Goal: Information Seeking & Learning: Understand process/instructions

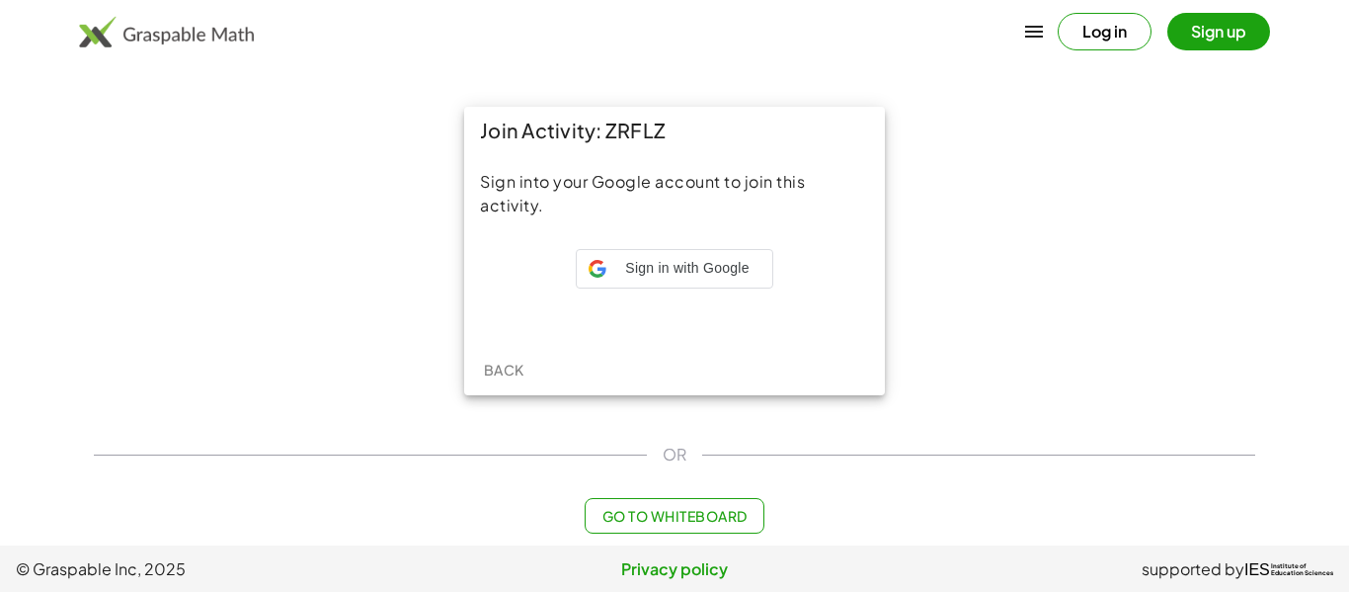
click at [723, 286] on iframe at bounding box center [674, 307] width 217 height 43
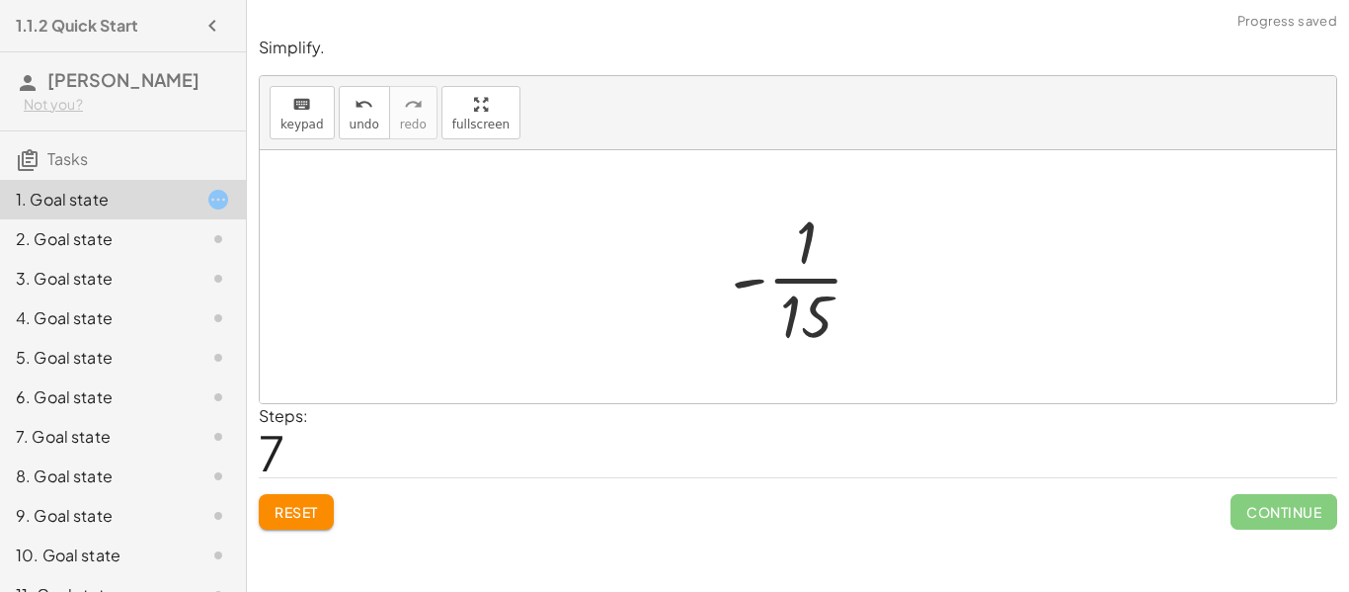
click at [1156, 453] on div "Steps: 7" at bounding box center [798, 440] width 1079 height 73
click at [265, 506] on button "Reset" at bounding box center [296, 512] width 75 height 36
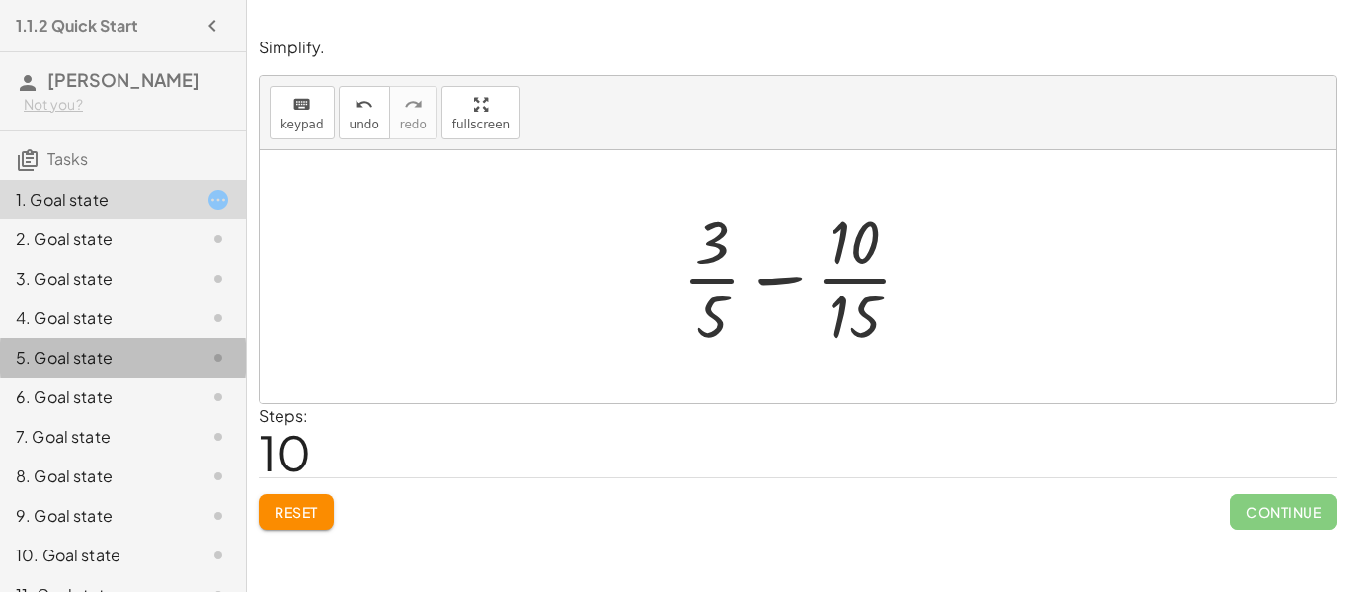
click at [299, 497] on button "Reset" at bounding box center [296, 512] width 75 height 36
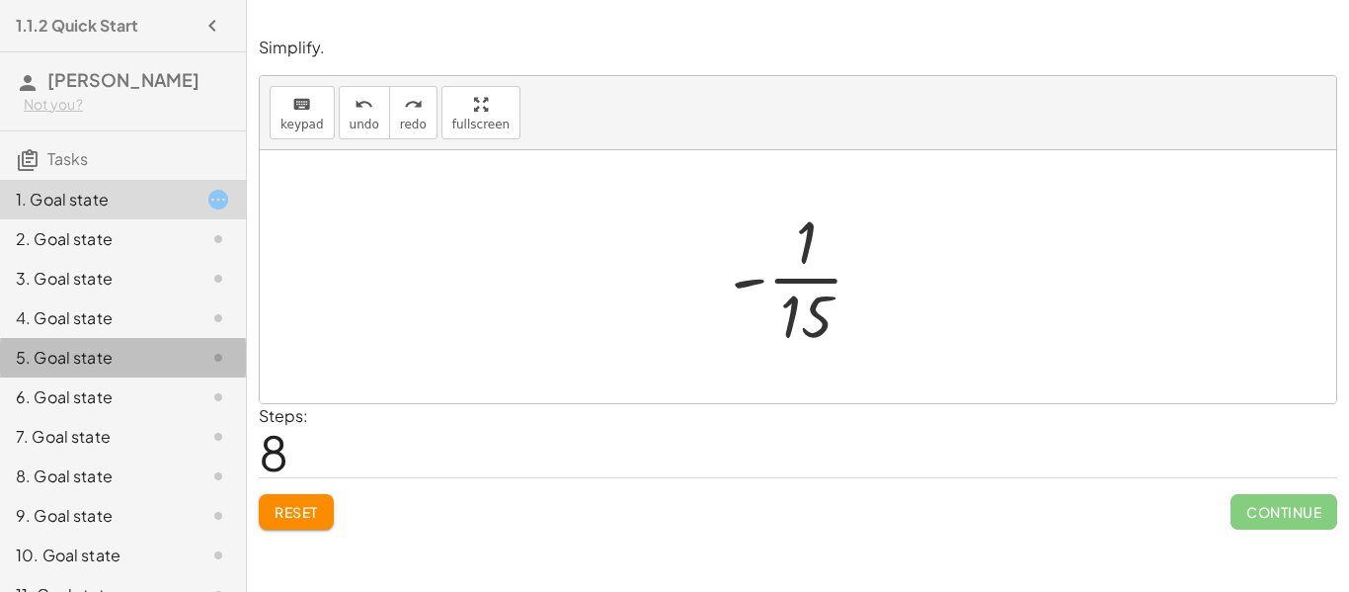
click at [229, 240] on icon at bounding box center [218, 239] width 24 height 24
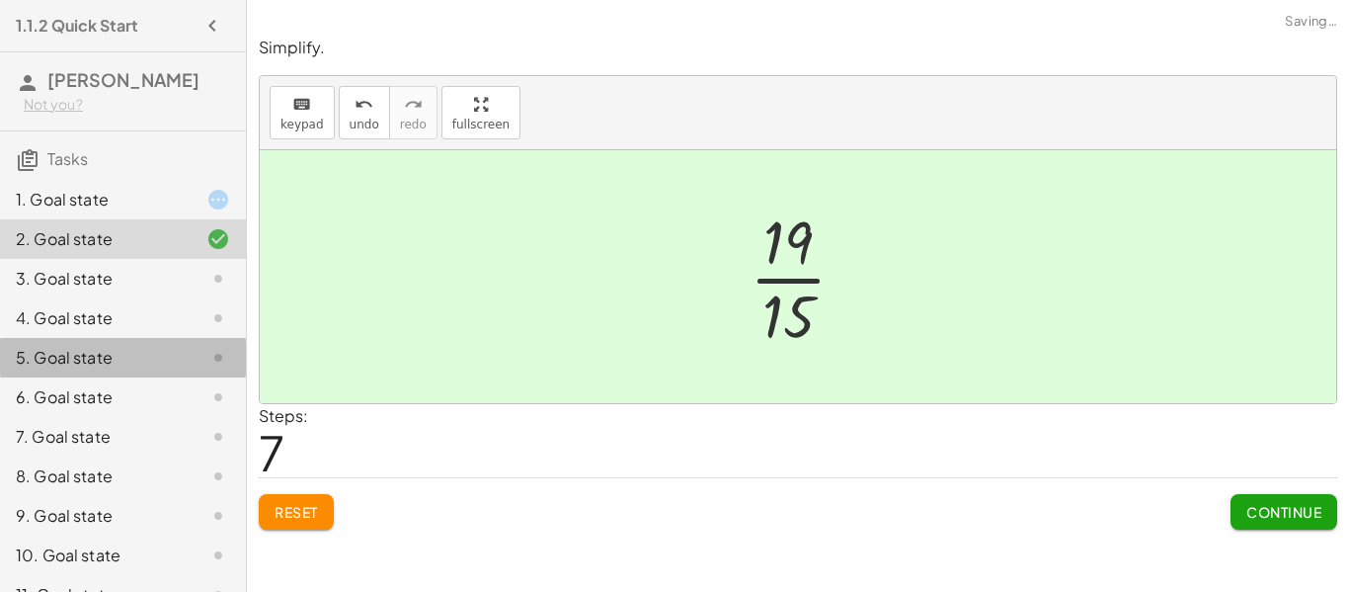
click at [213, 338] on div "3. Goal state" at bounding box center [123, 358] width 246 height 40
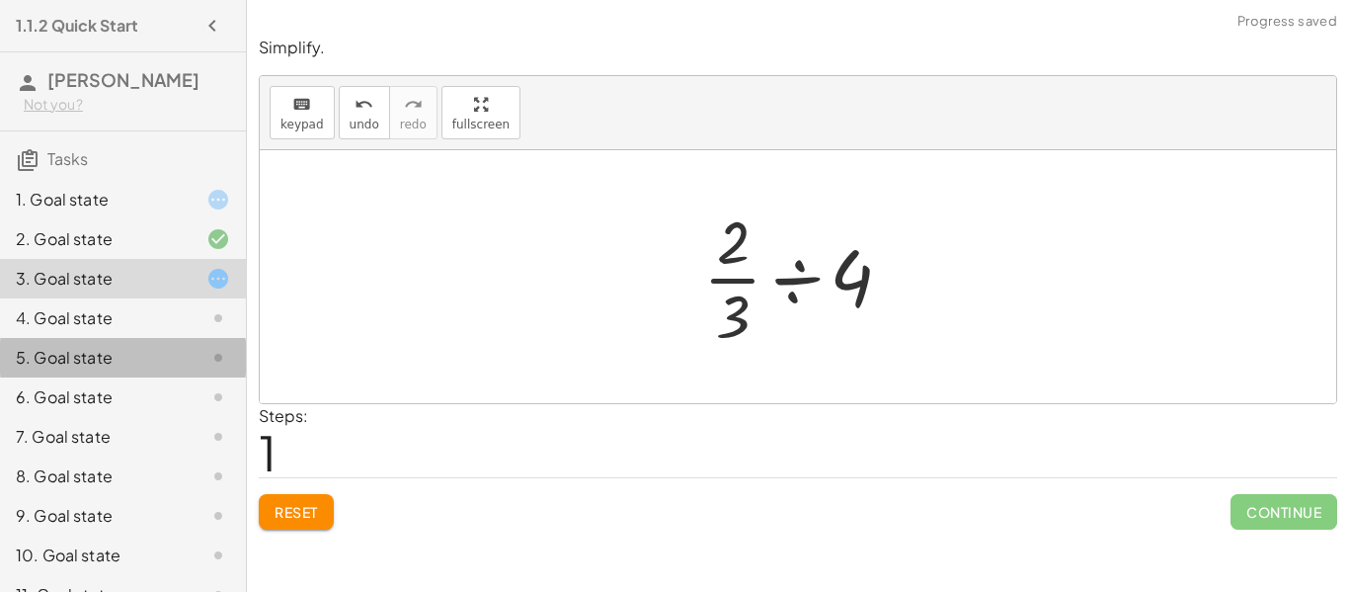
click at [183, 207] on div at bounding box center [202, 200] width 55 height 24
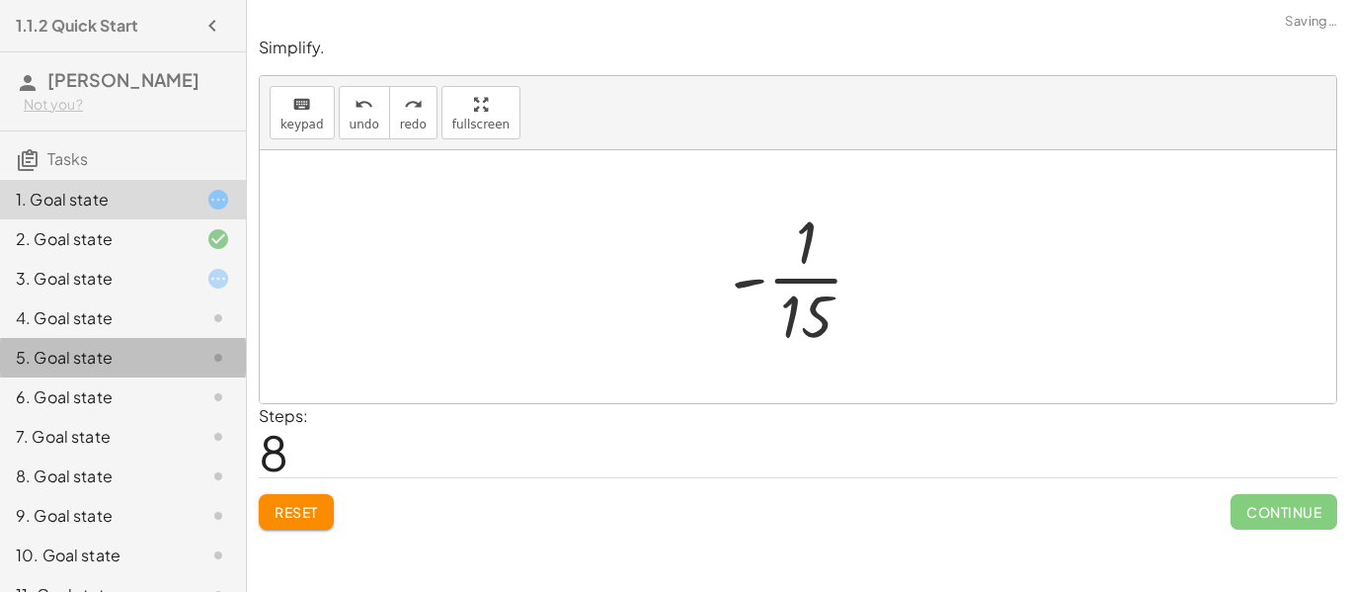
click at [196, 417] on div "5. Goal state" at bounding box center [123, 437] width 246 height 40
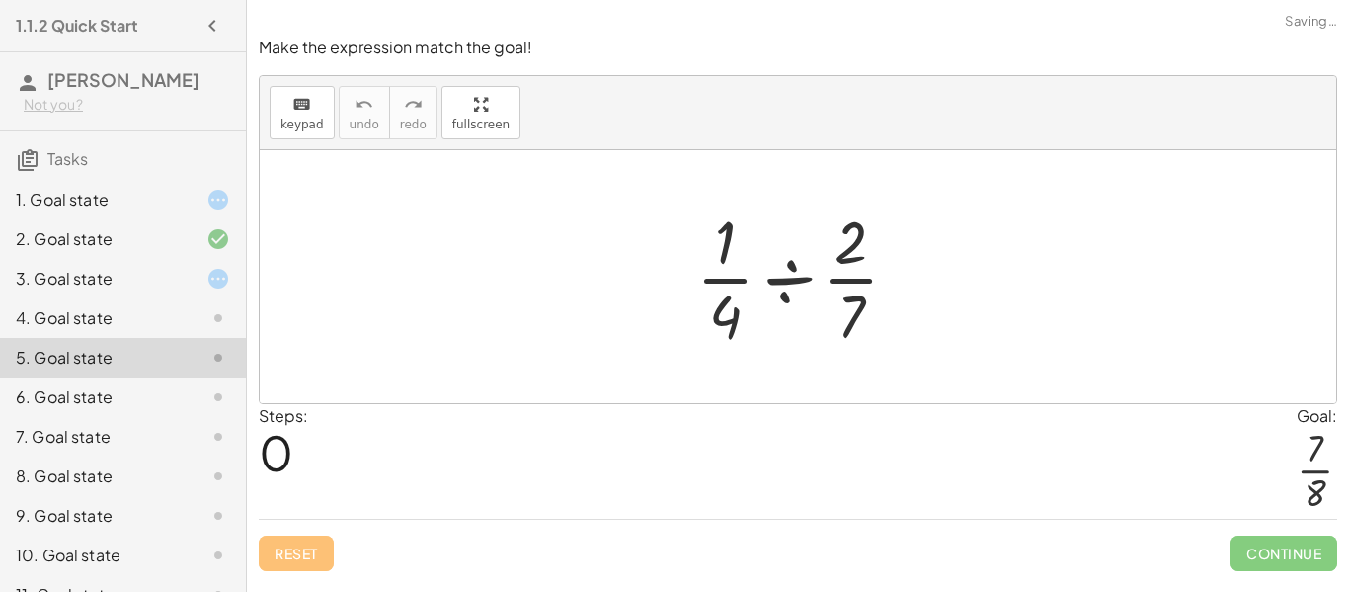
click at [219, 377] on div "4. Goal state" at bounding box center [123, 397] width 246 height 40
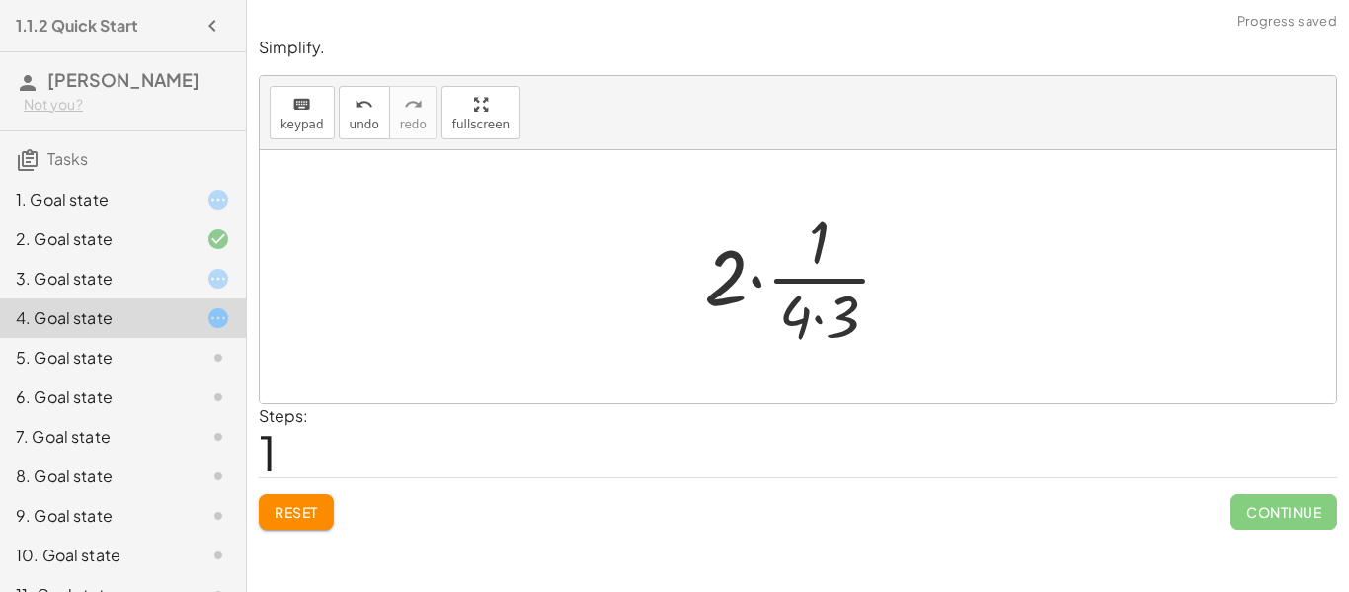
click at [309, 498] on button "Reset" at bounding box center [296, 512] width 75 height 36
click at [308, 519] on span "Reset" at bounding box center [296, 512] width 43 height 18
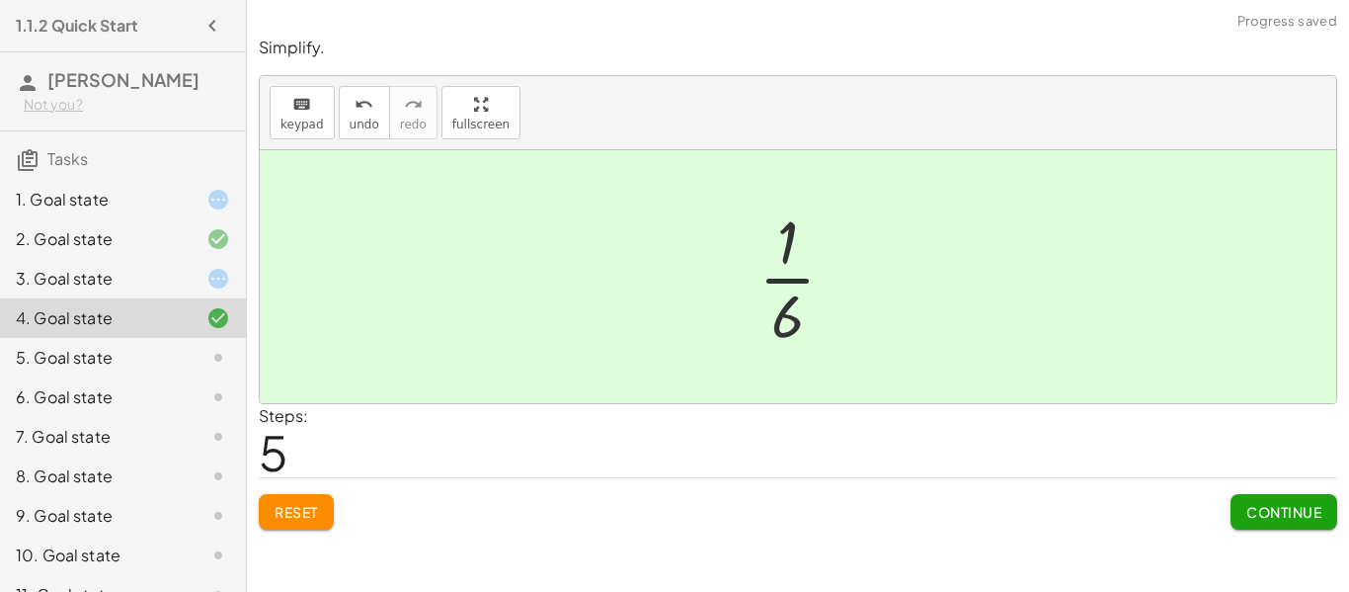
click at [1269, 521] on span "Continue" at bounding box center [1284, 512] width 75 height 18
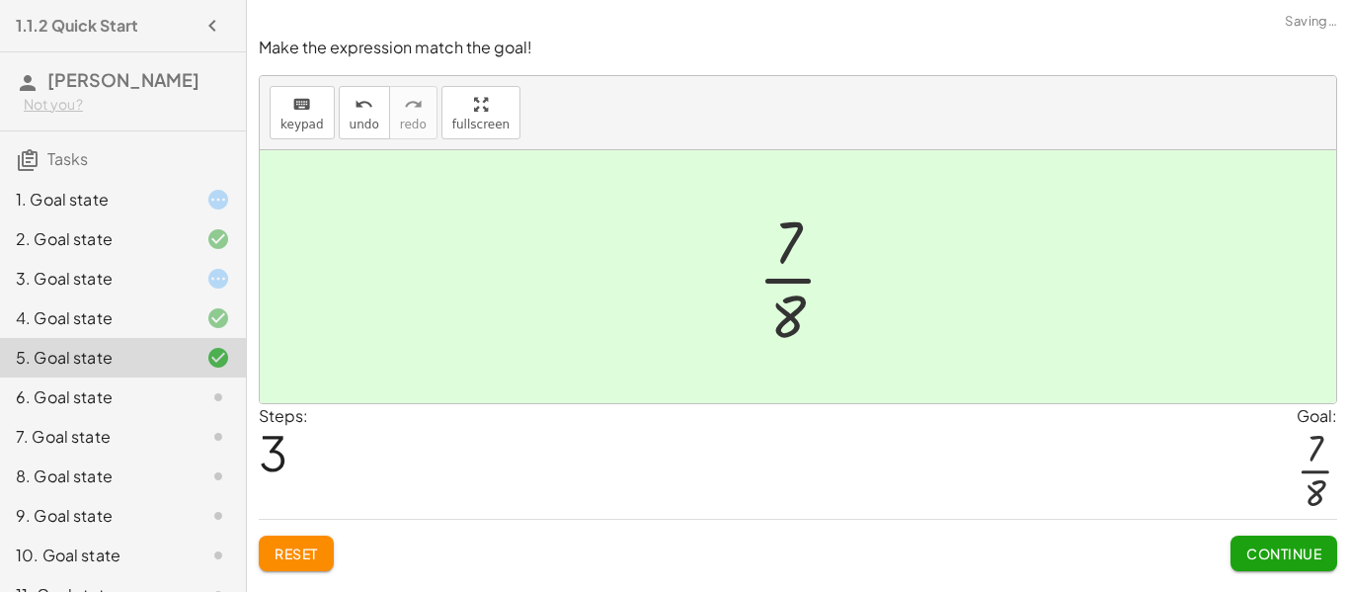
click at [1302, 560] on span "Continue" at bounding box center [1284, 553] width 75 height 18
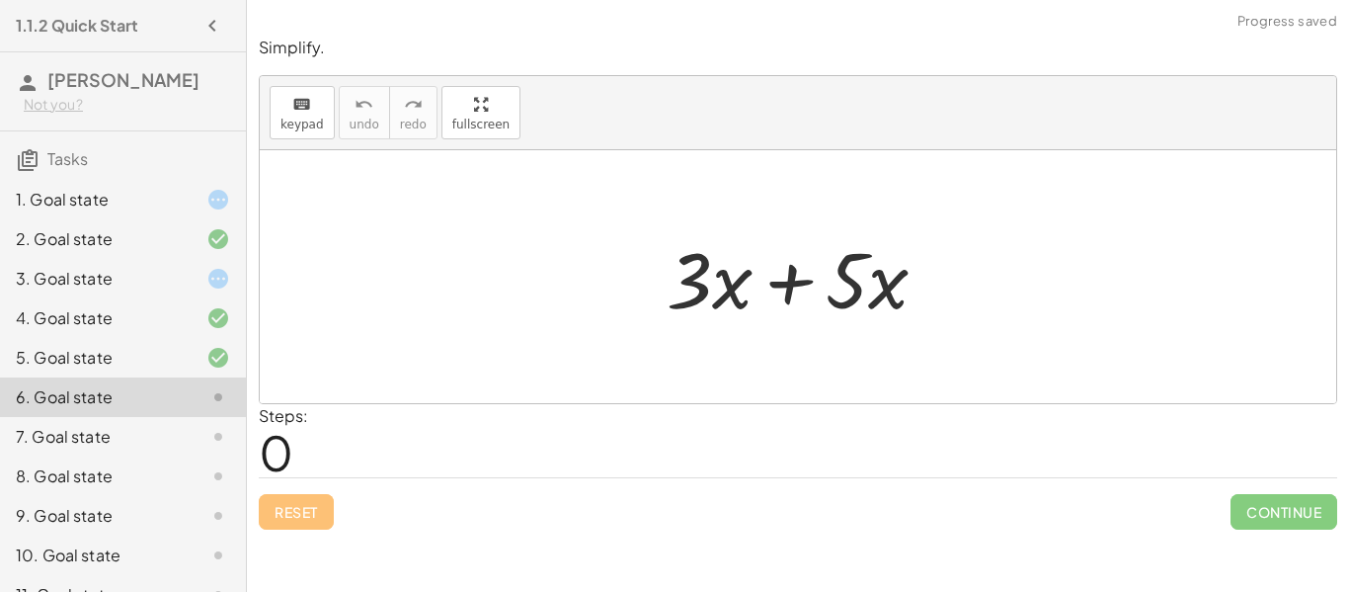
click at [242, 338] on div "3. Goal state" at bounding box center [123, 358] width 246 height 40
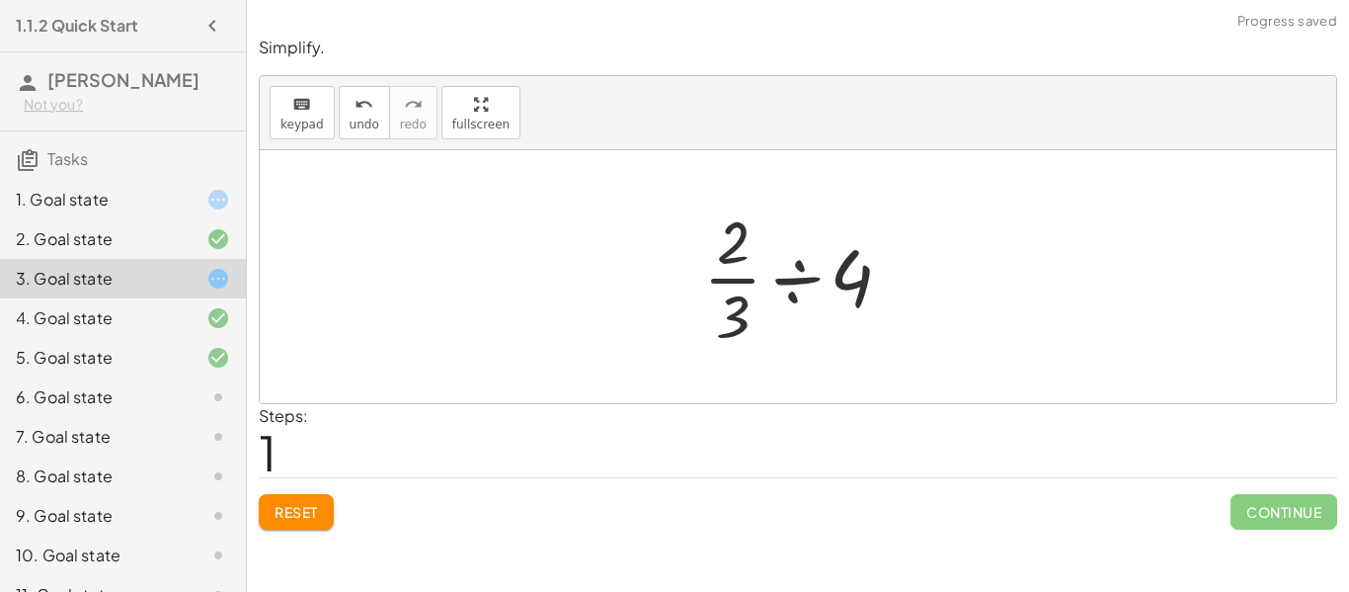
click at [299, 505] on span "Reset" at bounding box center [296, 512] width 43 height 18
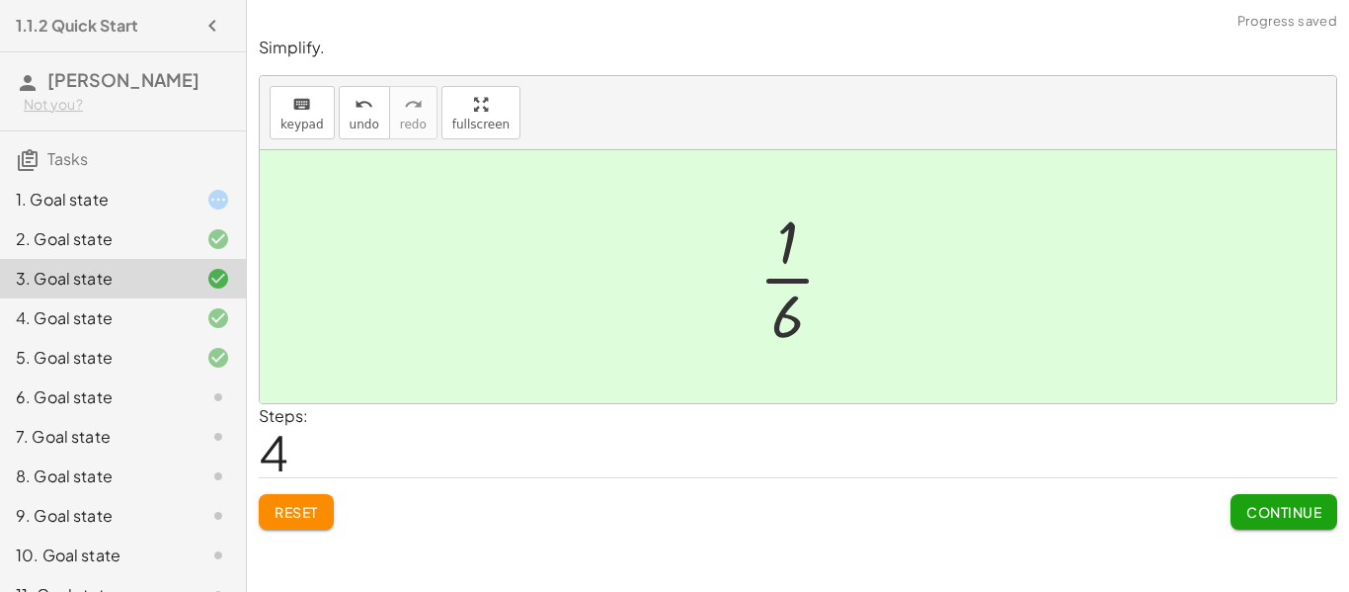
click at [242, 259] on div "1. Goal state" at bounding box center [123, 279] width 246 height 40
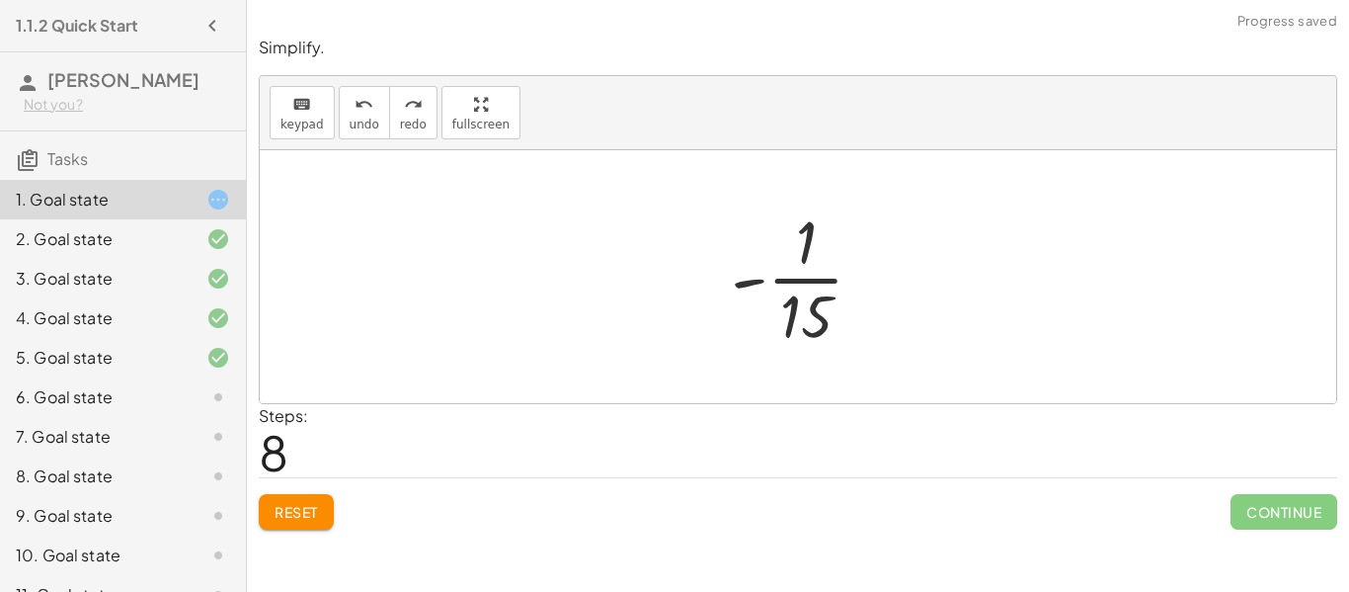
click at [293, 519] on span "Reset" at bounding box center [296, 512] width 43 height 18
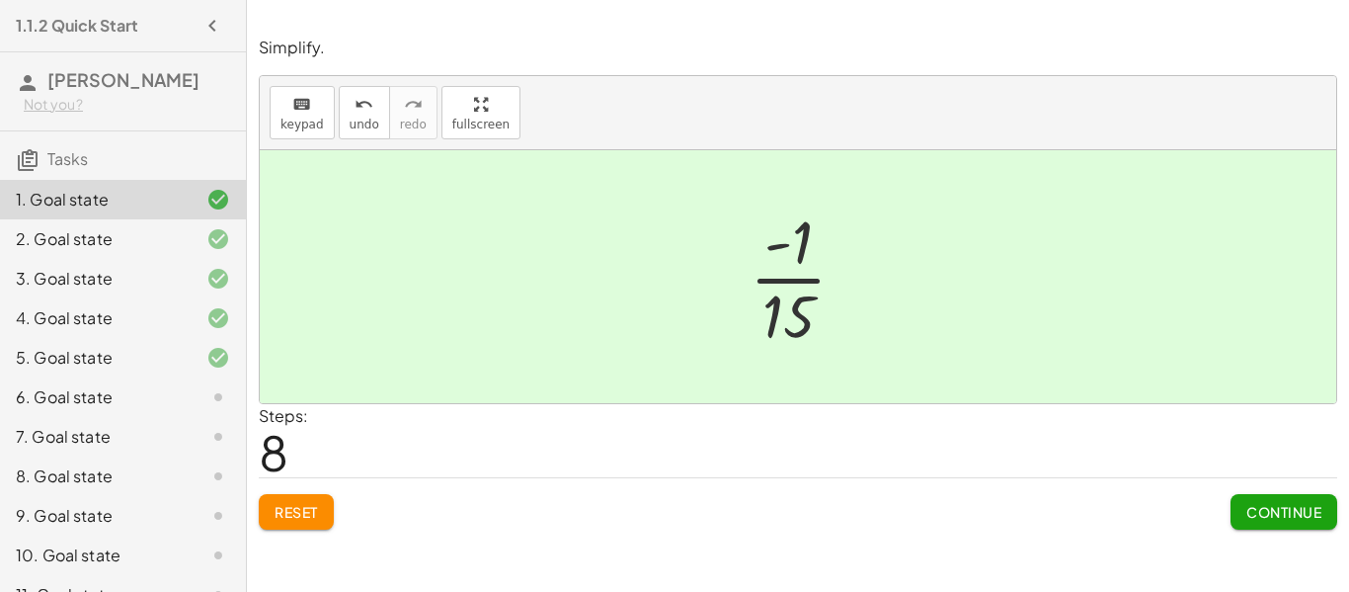
click at [222, 456] on div "6. Goal state" at bounding box center [123, 476] width 246 height 40
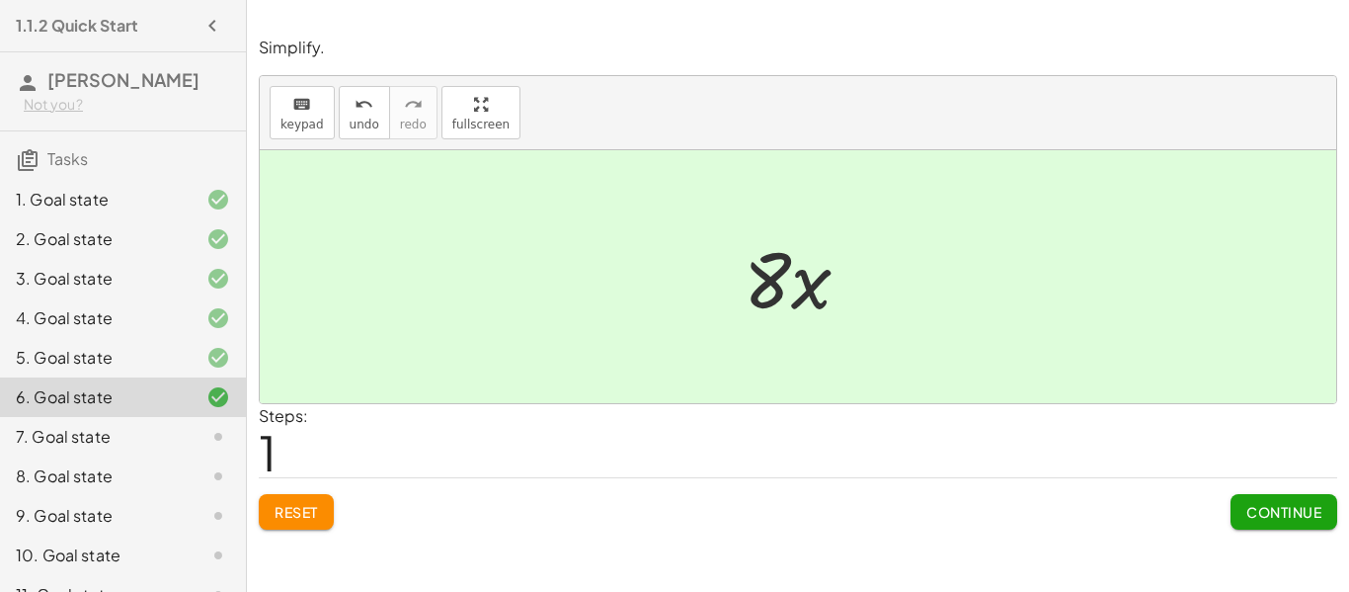
click at [1251, 525] on button "Continue" at bounding box center [1284, 512] width 107 height 36
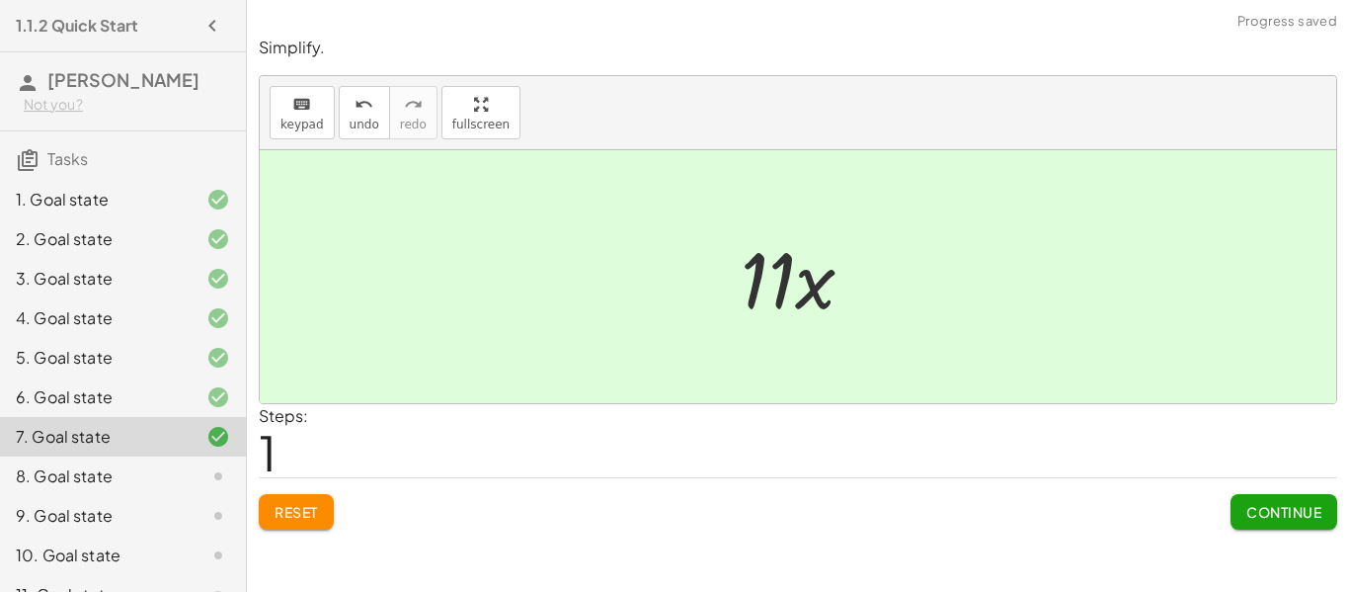
click at [1307, 512] on span "Continue" at bounding box center [1284, 512] width 75 height 18
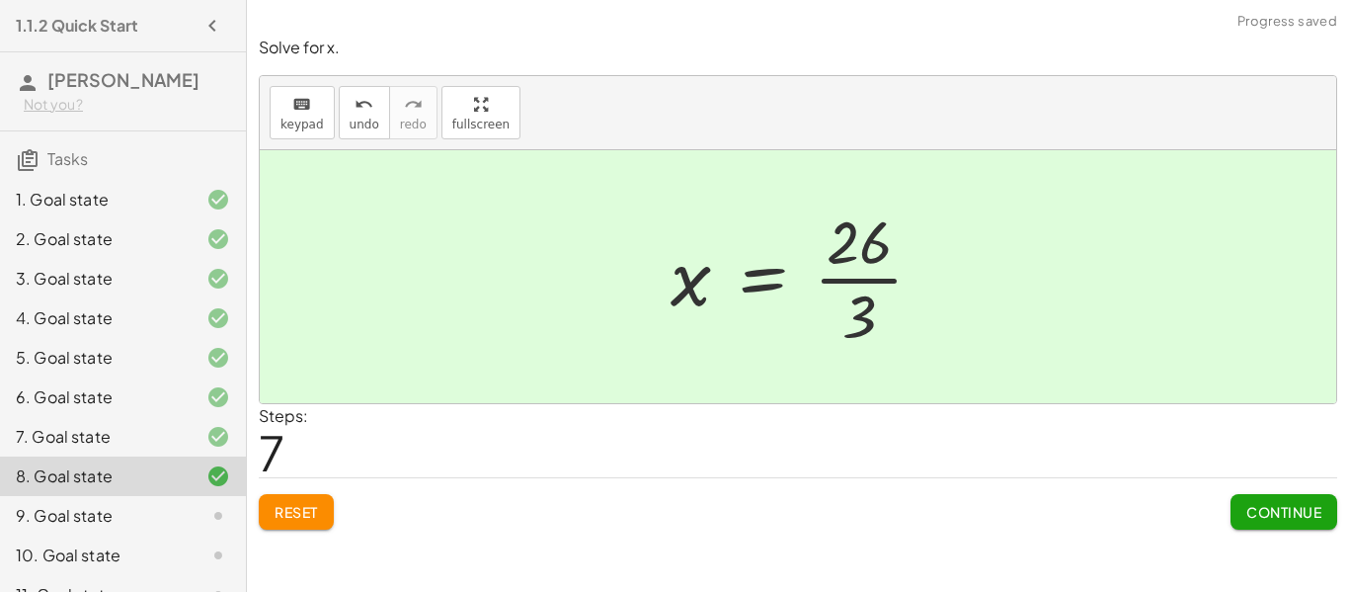
click at [1299, 507] on span "Continue" at bounding box center [1284, 512] width 75 height 18
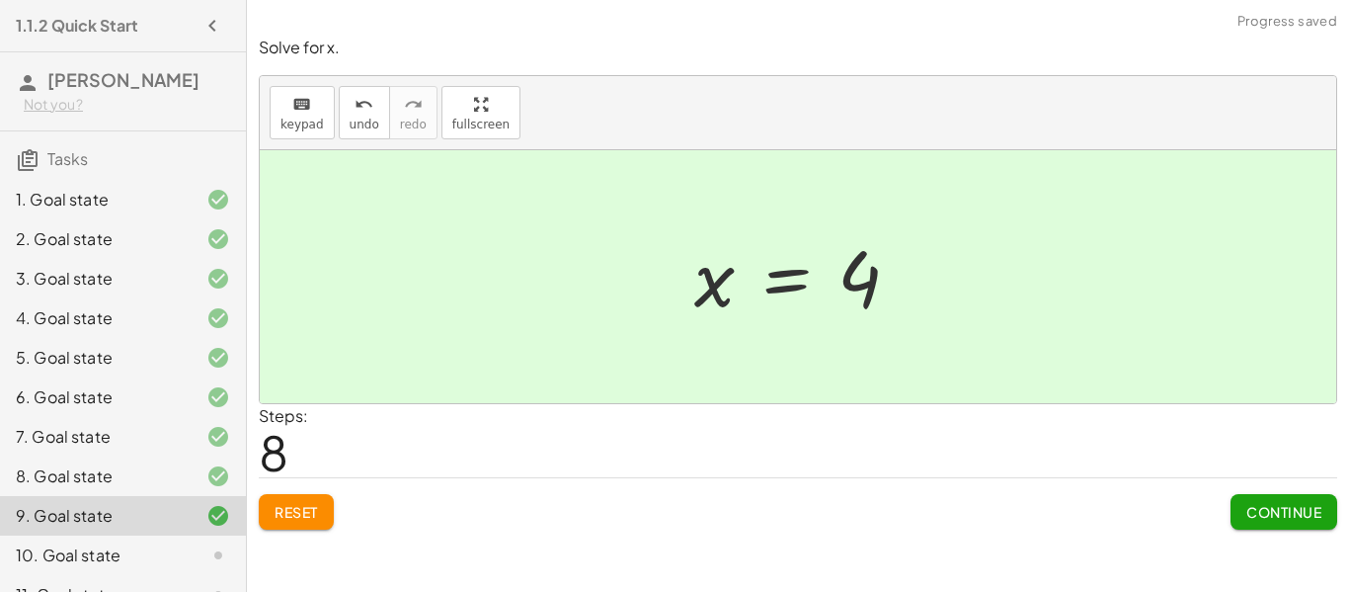
click at [1299, 506] on span "Continue" at bounding box center [1284, 512] width 75 height 18
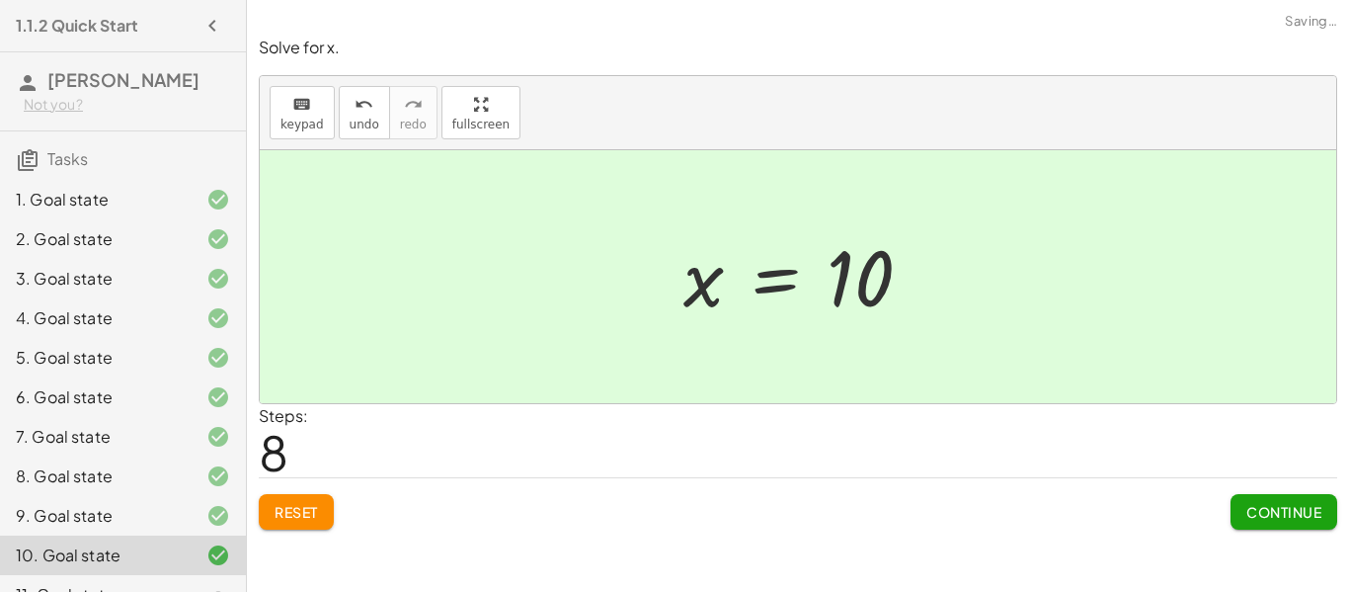
click at [1331, 501] on button "Continue" at bounding box center [1284, 512] width 107 height 36
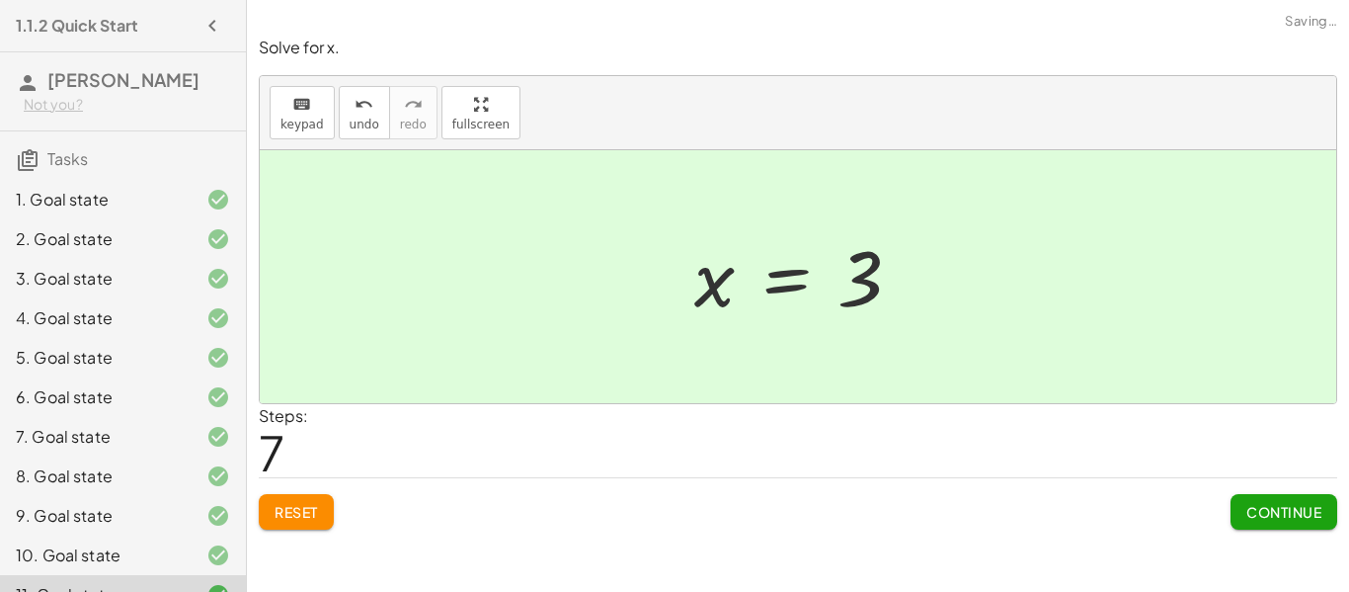
click at [1302, 498] on button "Continue" at bounding box center [1284, 512] width 107 height 36
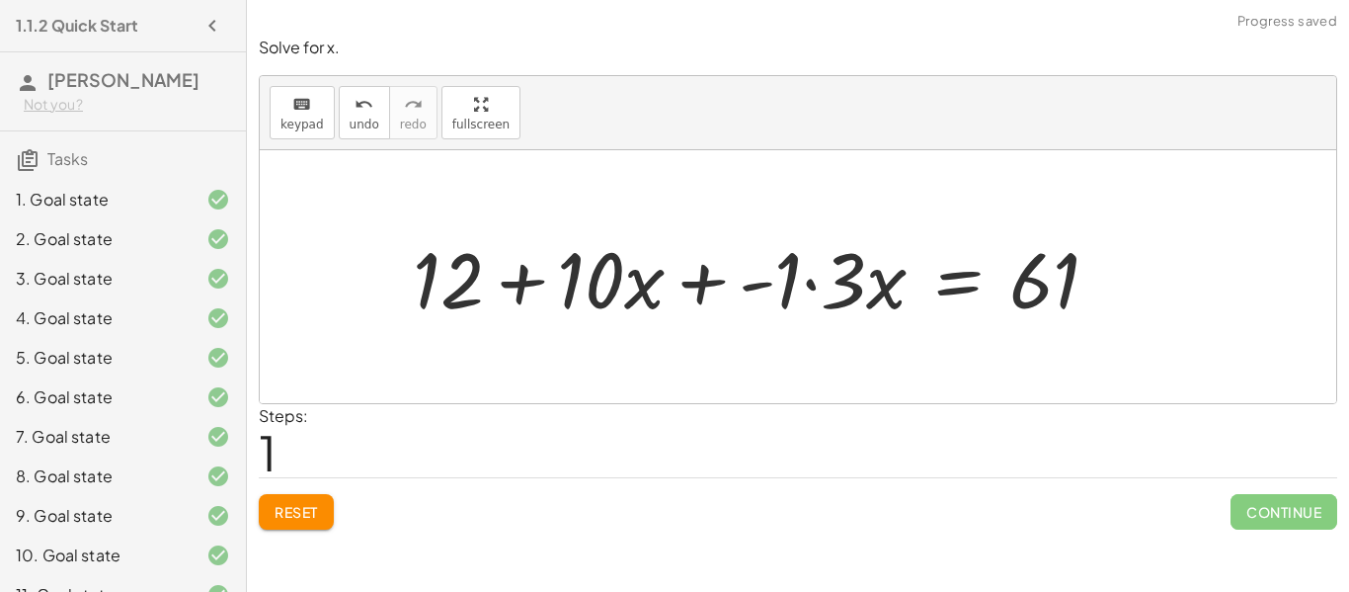
click at [315, 494] on button "Reset" at bounding box center [296, 512] width 75 height 36
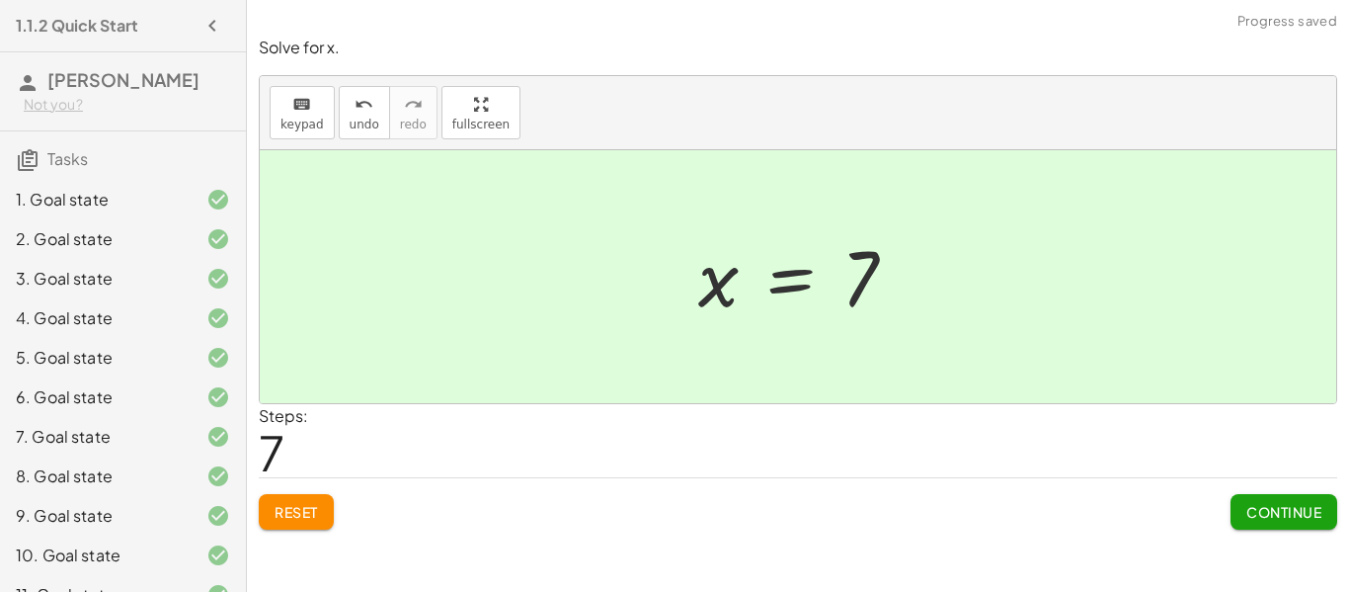
click at [1274, 518] on span "Continue" at bounding box center [1284, 512] width 75 height 18
